Goal: Task Accomplishment & Management: Manage account settings

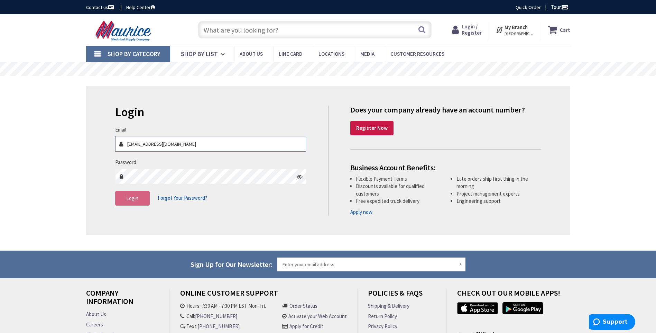
click at [189, 139] on input "[EMAIL_ADDRESS][DOMAIN_NAME]" at bounding box center [210, 144] width 191 height 16
